Goal: Use online tool/utility: Use online tool/utility

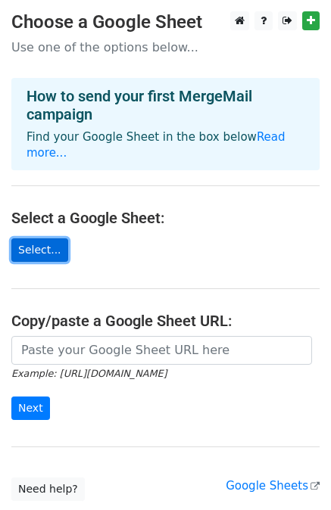
click at [45, 238] on link "Select..." at bounding box center [39, 249] width 57 height 23
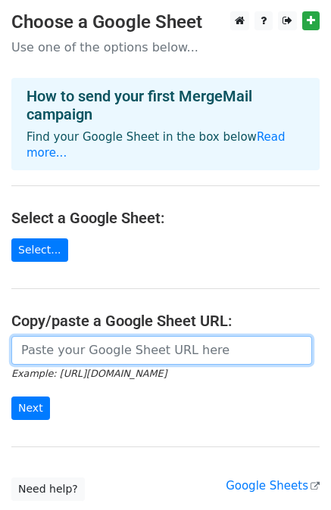
click at [42, 337] on input "url" at bounding box center [161, 350] width 300 height 29
paste input "https://docs.google.com/spreadsheets/d/1Kcm_mtIC2HKLcAOS1AgJNcQ5PbIUicFsvIp90u_…"
type input "https://docs.google.com/spreadsheets/d/1Kcm_mtIC2HKLcAOS1AgJNcQ5PbIUicFsvIp90u_…"
click at [11, 397] on input "Next" at bounding box center [30, 408] width 39 height 23
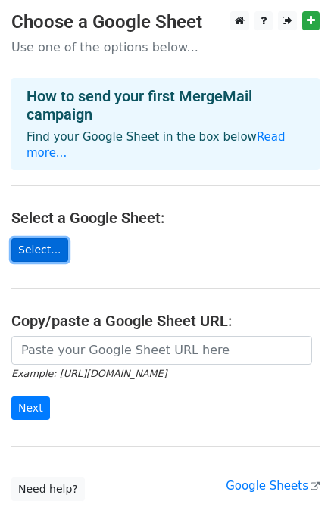
click at [30, 238] on link "Select..." at bounding box center [39, 249] width 57 height 23
click at [33, 238] on link "Select..." at bounding box center [39, 249] width 57 height 23
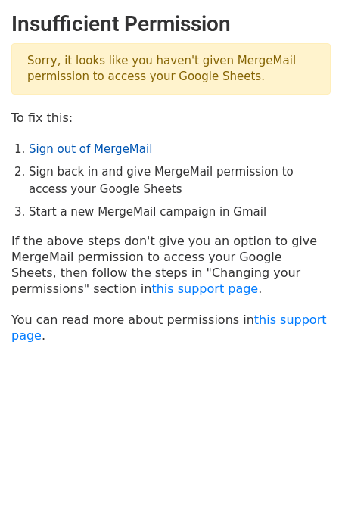
click at [73, 149] on link "Sign out of MergeMail" at bounding box center [90, 149] width 123 height 14
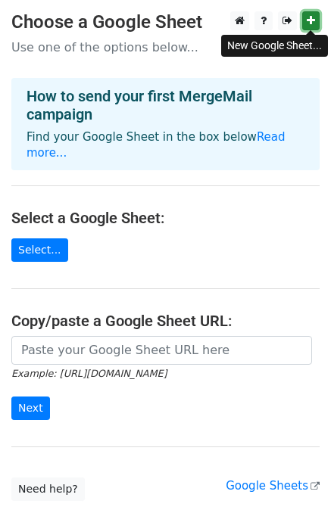
click at [312, 22] on icon at bounding box center [310, 20] width 8 height 11
click at [313, 19] on icon at bounding box center [310, 20] width 8 height 11
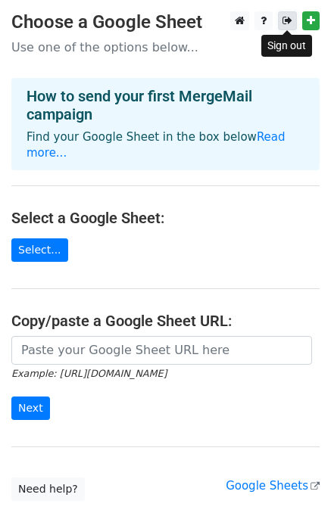
click at [285, 21] on icon at bounding box center [287, 20] width 10 height 11
